Goal: Task Accomplishment & Management: Manage account settings

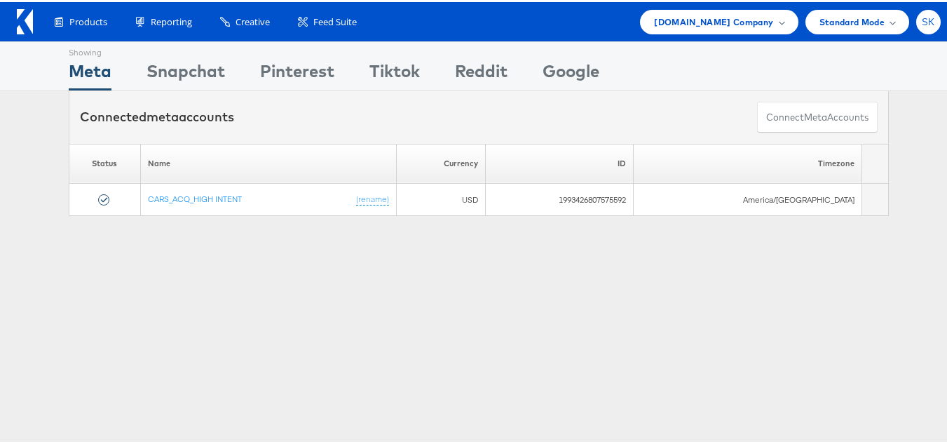
click at [922, 20] on span "SK" at bounding box center [928, 19] width 13 height 9
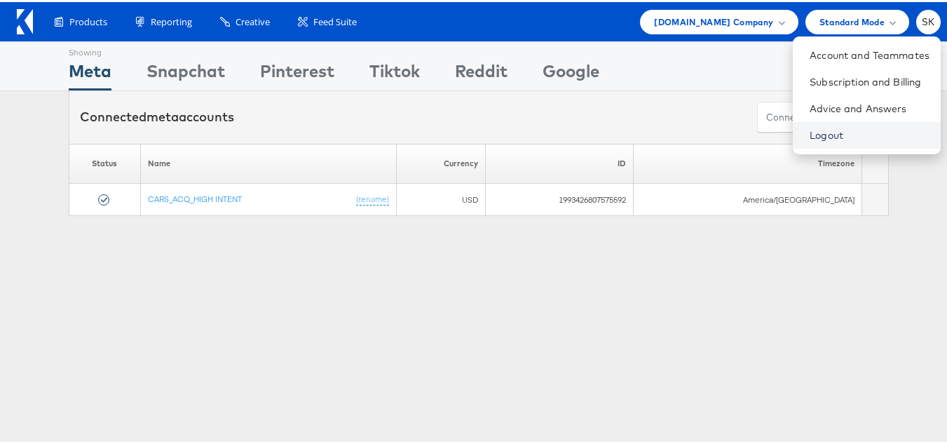
click at [810, 129] on link "Logout" at bounding box center [870, 133] width 120 height 14
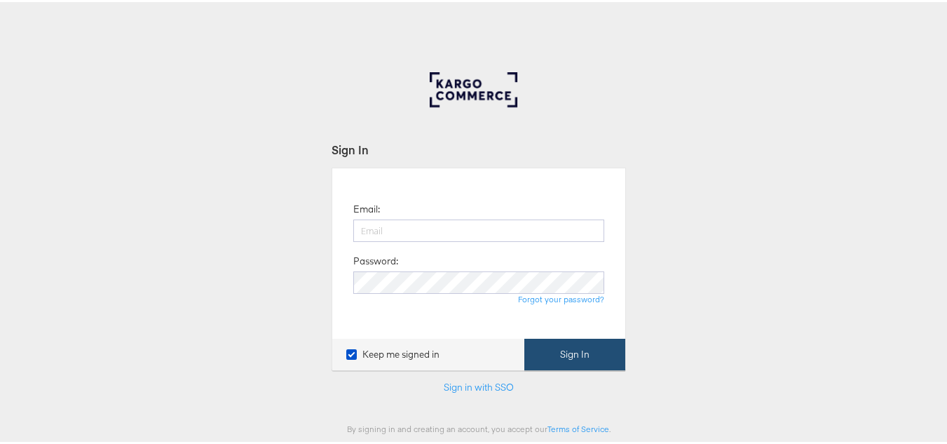
type input "[PERSON_NAME][EMAIL_ADDRESS][DOMAIN_NAME]"
click at [566, 342] on button "Sign In" at bounding box center [575, 353] width 101 height 32
